Goal: Information Seeking & Learning: Learn about a topic

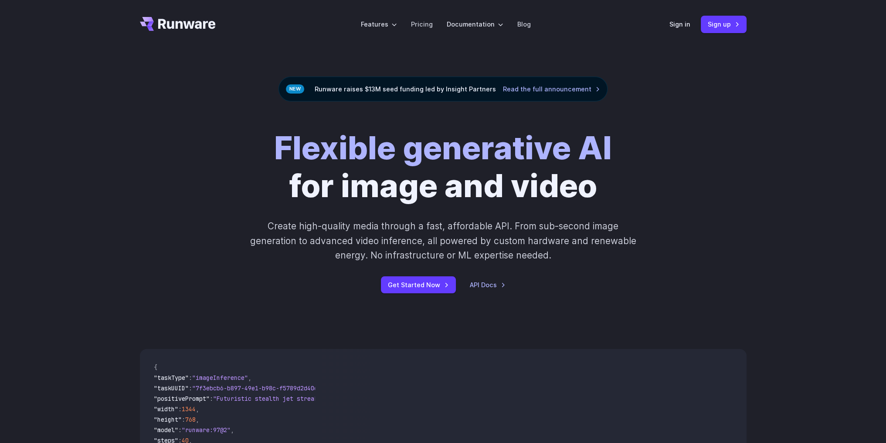
click at [71, 119] on div "Flexible generative AI for image and video Create high-quality media through a …" at bounding box center [443, 212] width 886 height 220
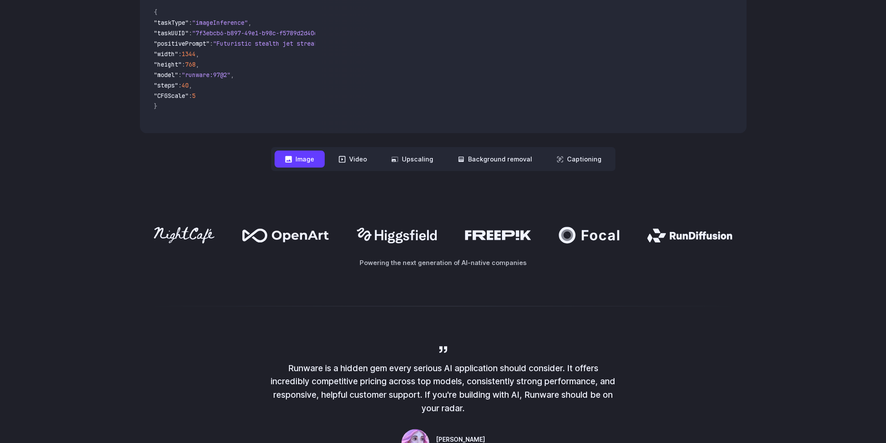
scroll to position [392, 0]
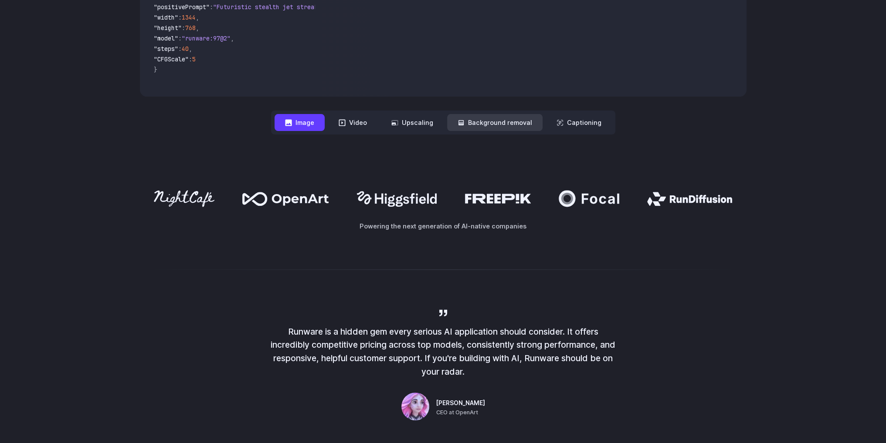
click at [487, 126] on button "Background removal" at bounding box center [494, 122] width 95 height 17
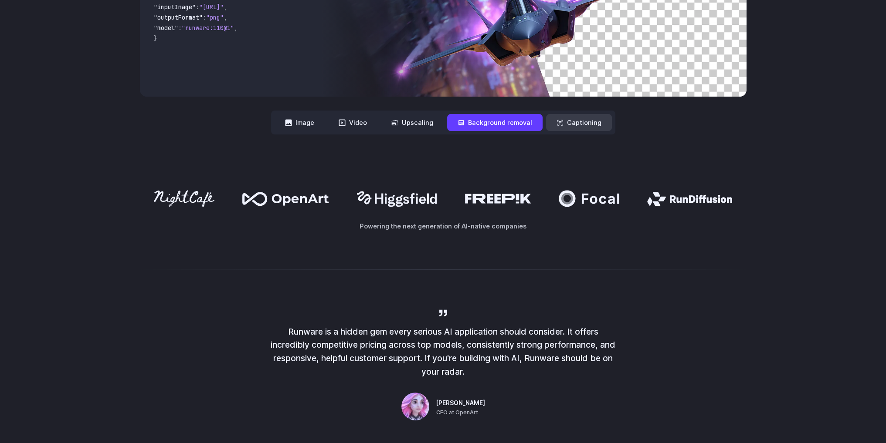
click at [585, 129] on button "Captioning" at bounding box center [579, 122] width 66 height 17
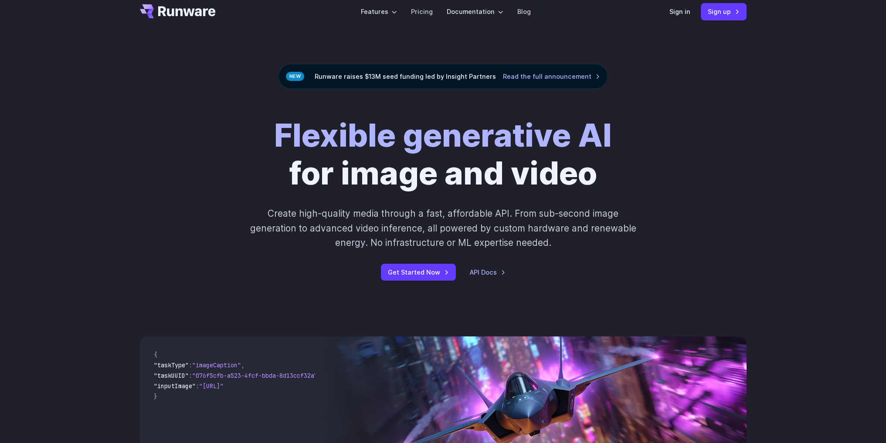
scroll to position [0, 0]
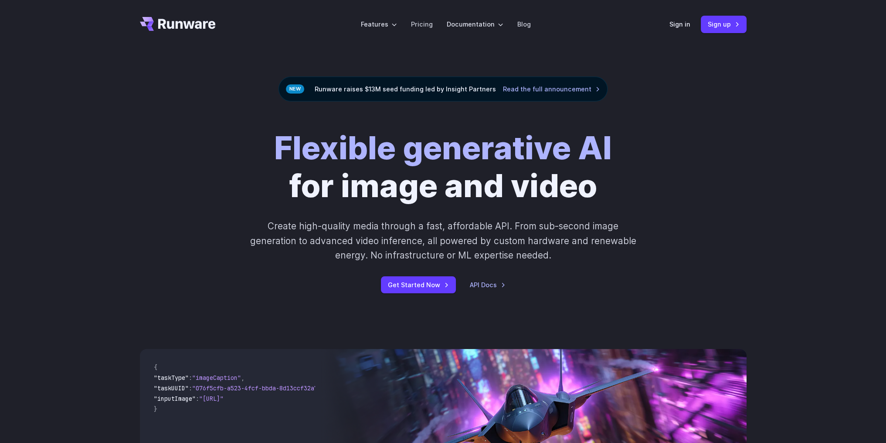
click at [121, 107] on div "Flexible generative AI for image and video Create high-quality media through a …" at bounding box center [443, 212] width 886 height 220
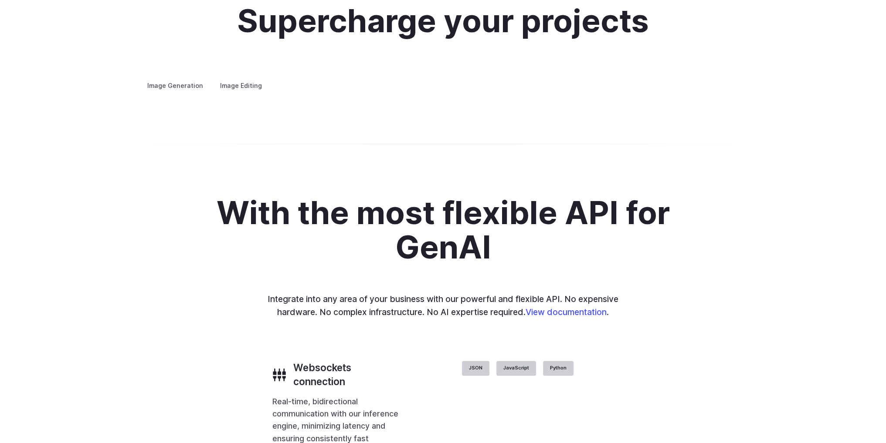
scroll to position [1699, 0]
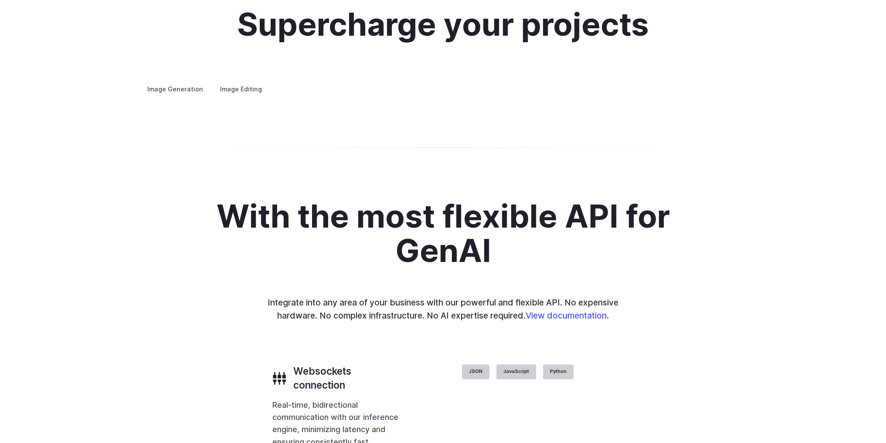
click at [246, 81] on label "Image Editing" at bounding box center [241, 88] width 57 height 15
click at [0, 0] on summary "Inpainting" at bounding box center [0, 0] width 0 height 0
click at [0, 0] on summary "Outpainting" at bounding box center [0, 0] width 0 height 0
click at [0, 0] on details "Inpainting Fill in missing or damaged parts of images seamlessly, restoring the…" at bounding box center [0, 0] width 0 height 0
click at [0, 0] on summary "Inpainting" at bounding box center [0, 0] width 0 height 0
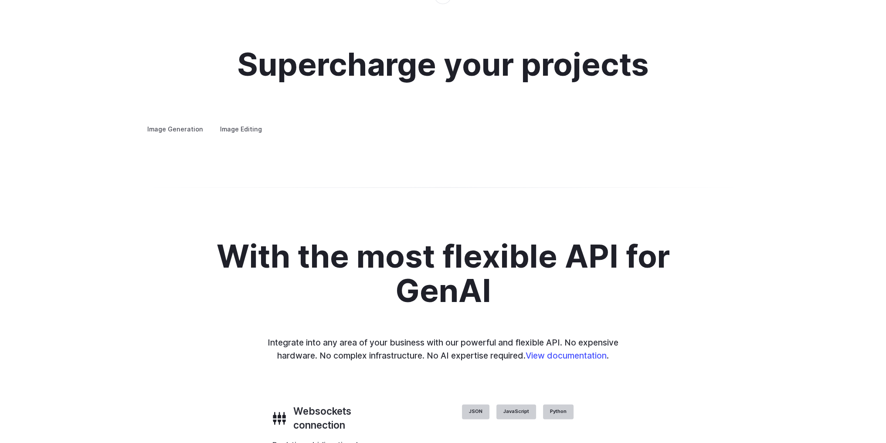
scroll to position [1655, 0]
